Goal: Task Accomplishment & Management: Manage account settings

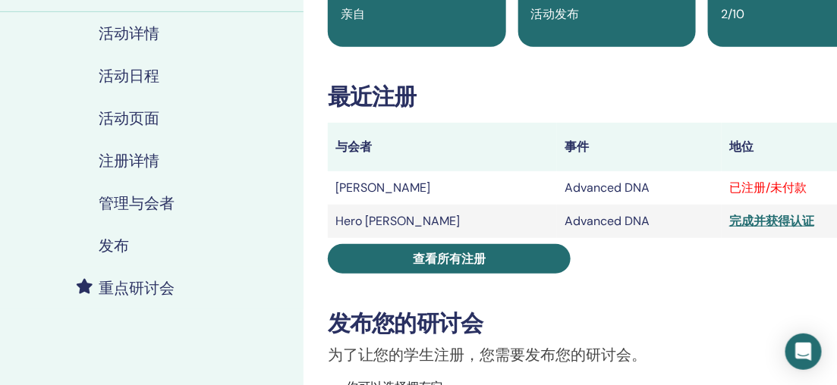
scroll to position [168, 73]
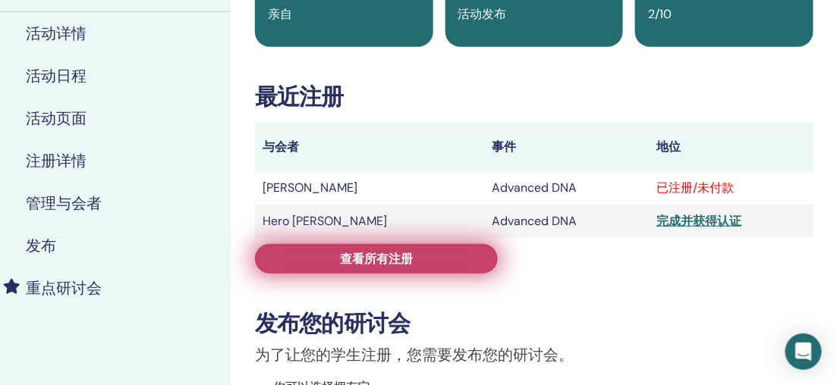
click at [344, 266] on span "查看所有注册" at bounding box center [376, 259] width 73 height 16
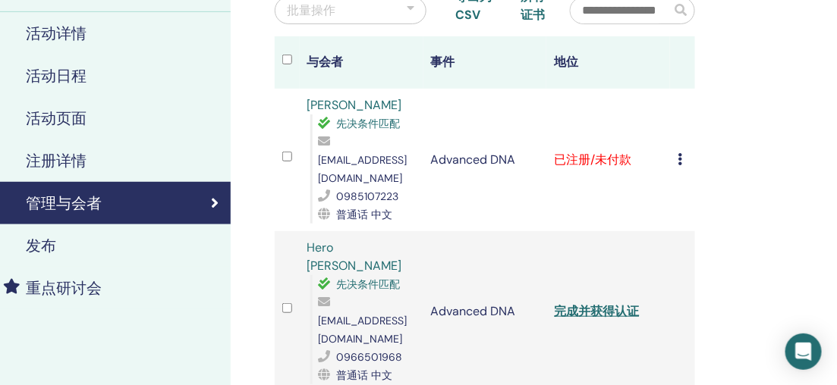
click at [676, 169] on td "取消注册 不自动认证 标记为已付费 标记为未付款 标记为缺席 完成并认证 下载证书" at bounding box center [682, 160] width 25 height 143
click at [682, 169] on div "取消注册 不自动认证 标记为已付费 标记为未付款 标记为缺席 完成并认证 下载证书" at bounding box center [683, 160] width 10 height 18
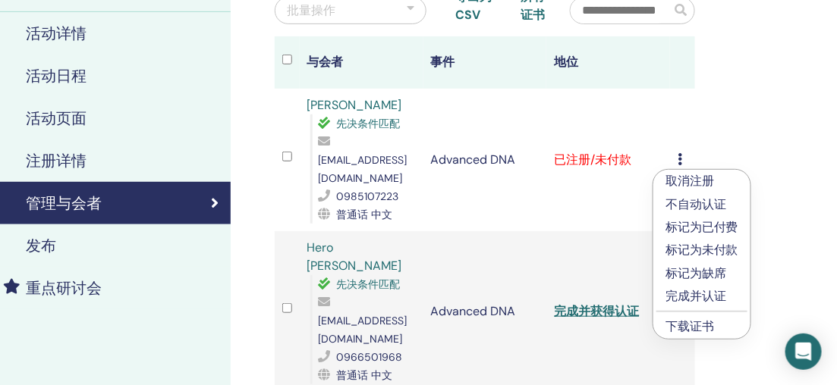
click at [695, 299] on p "完成并认证" at bounding box center [701, 297] width 73 height 18
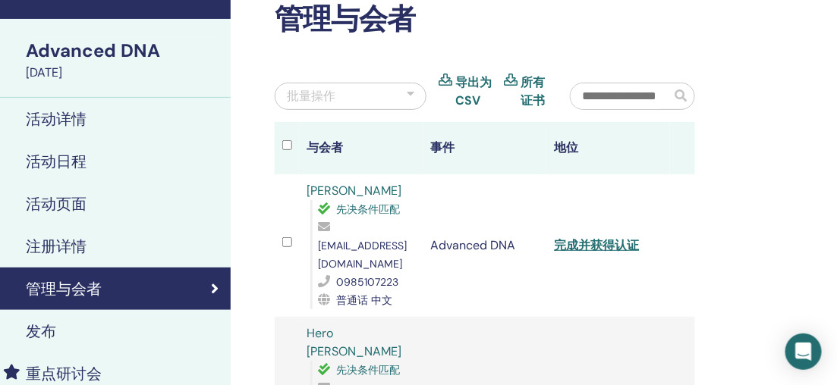
scroll to position [84, 73]
